Goal: Find specific page/section

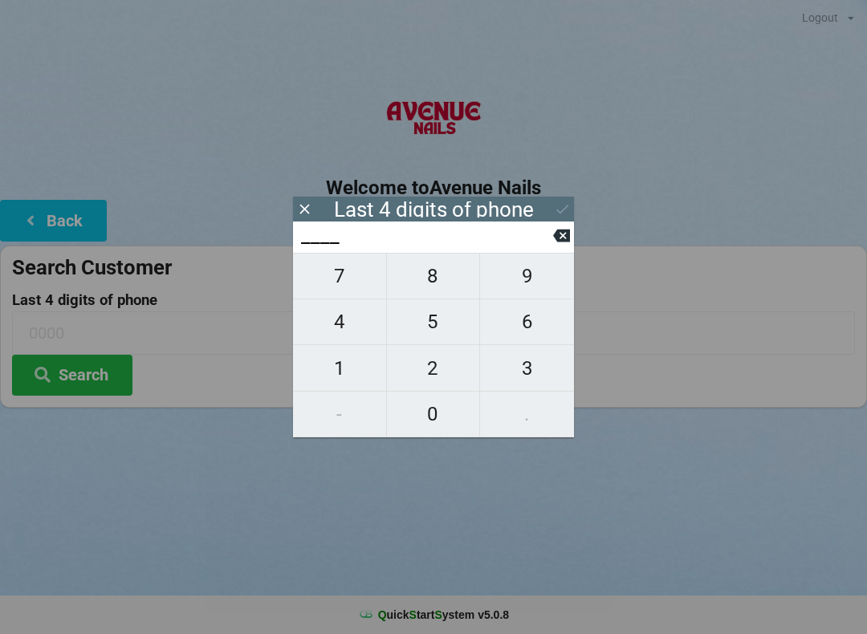
click at [332, 274] on span "7" at bounding box center [339, 276] width 93 height 34
type input "7___"
click at [519, 384] on span "3" at bounding box center [527, 369] width 94 height 34
type input "73__"
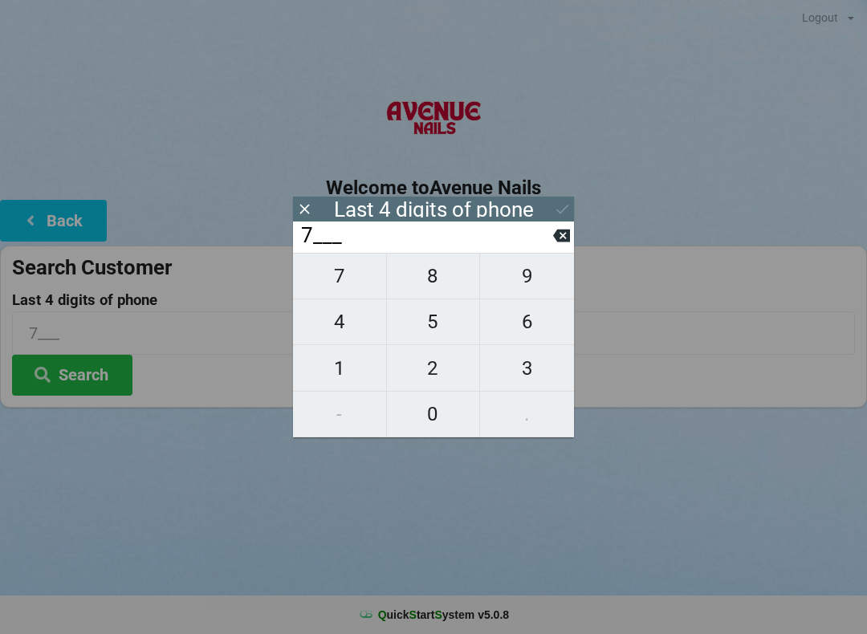
type input "73__"
click at [352, 381] on span "1" at bounding box center [339, 369] width 93 height 34
type input "731_"
click at [559, 241] on icon at bounding box center [561, 236] width 17 height 13
type input "73__"
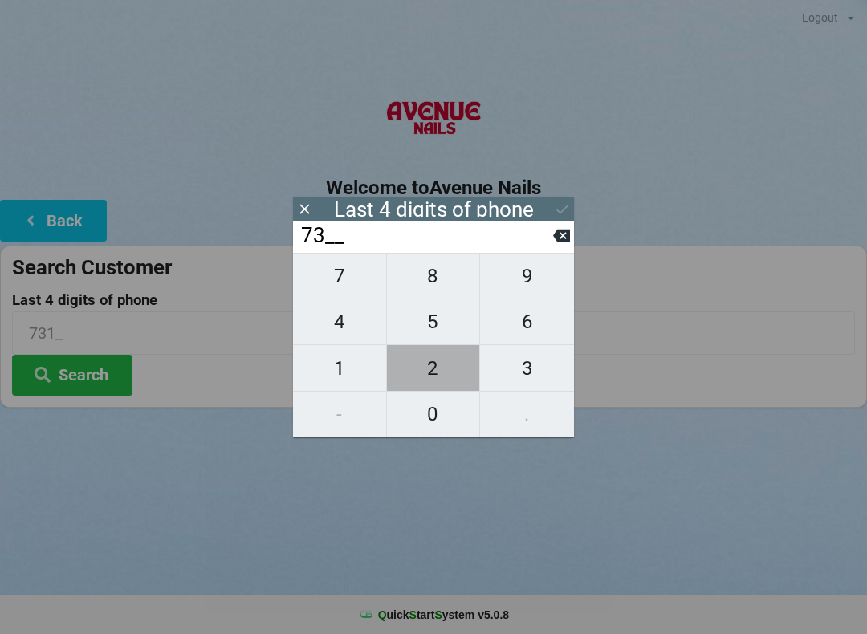
click at [425, 376] on span "2" at bounding box center [433, 369] width 93 height 34
type input "732_"
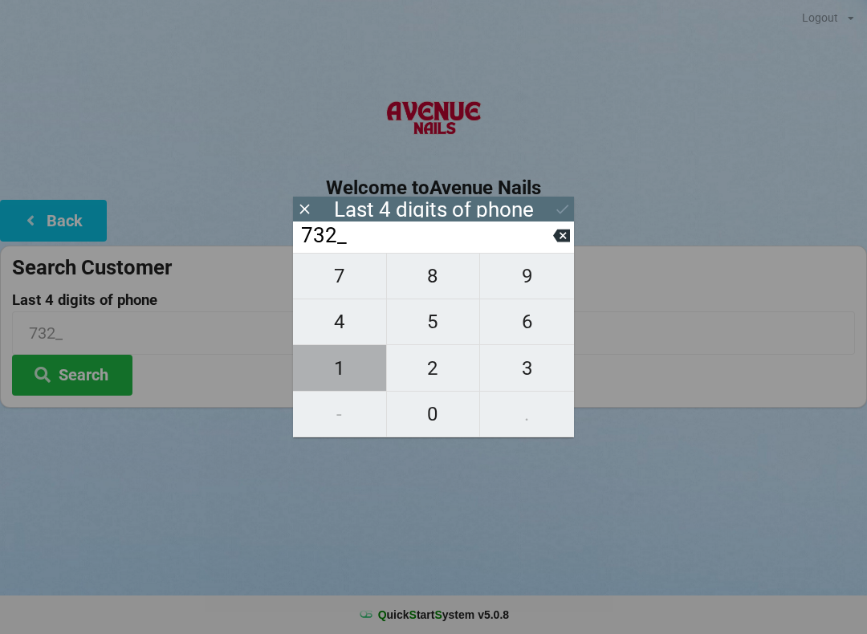
click at [328, 391] on button "1" at bounding box center [340, 368] width 94 height 46
type input "7321"
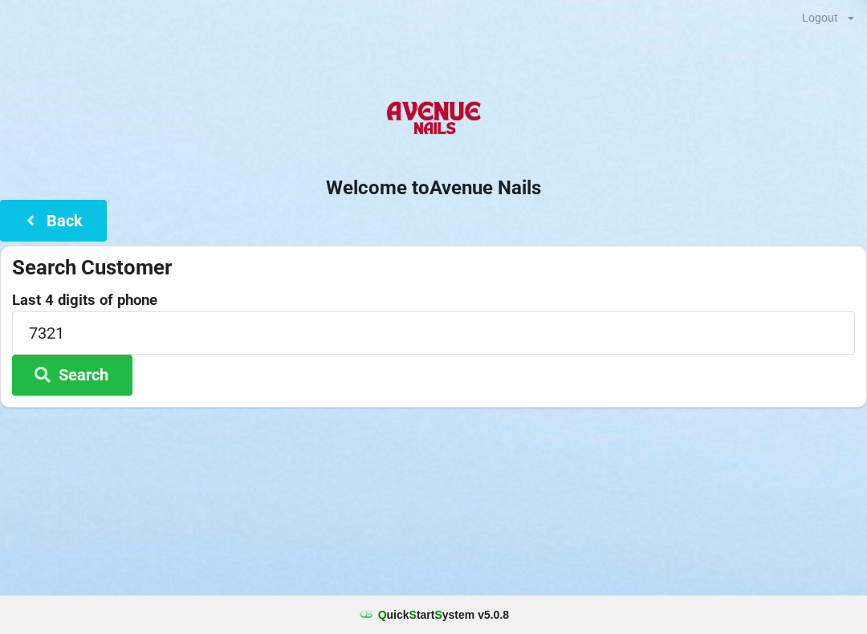
click at [75, 377] on button "Search" at bounding box center [72, 375] width 120 height 41
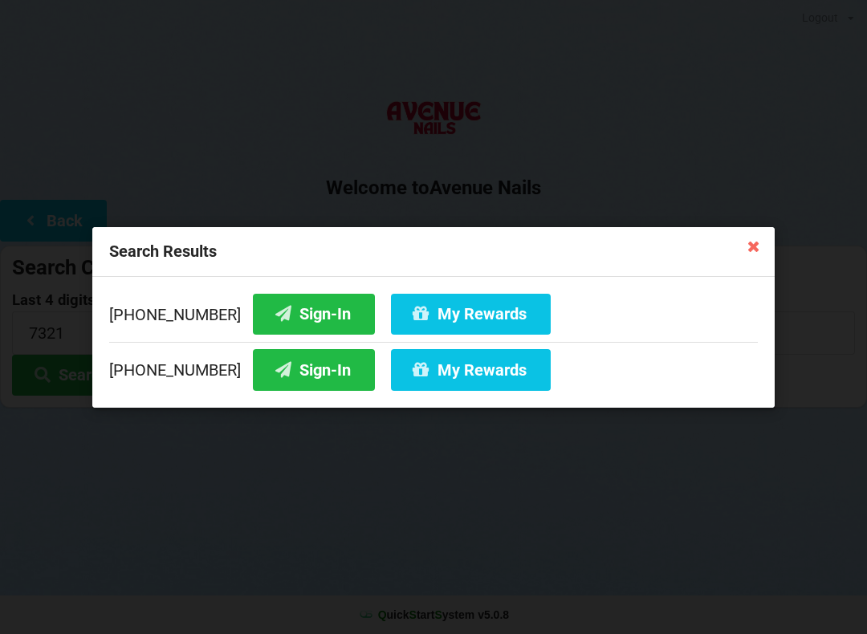
click at [271, 371] on button "Sign-In" at bounding box center [314, 369] width 122 height 41
